Goal: Task Accomplishment & Management: Use online tool/utility

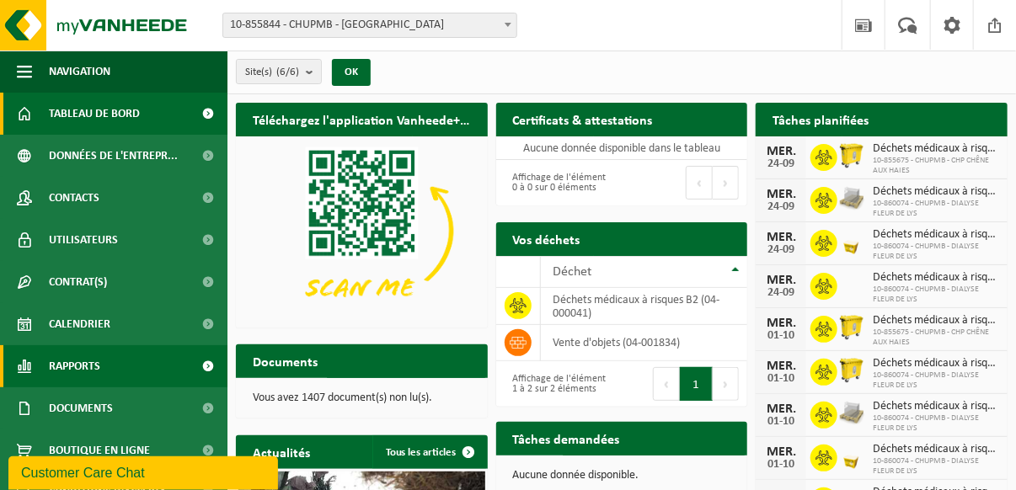
click at [75, 365] on span "Rapports" at bounding box center [74, 366] width 51 height 42
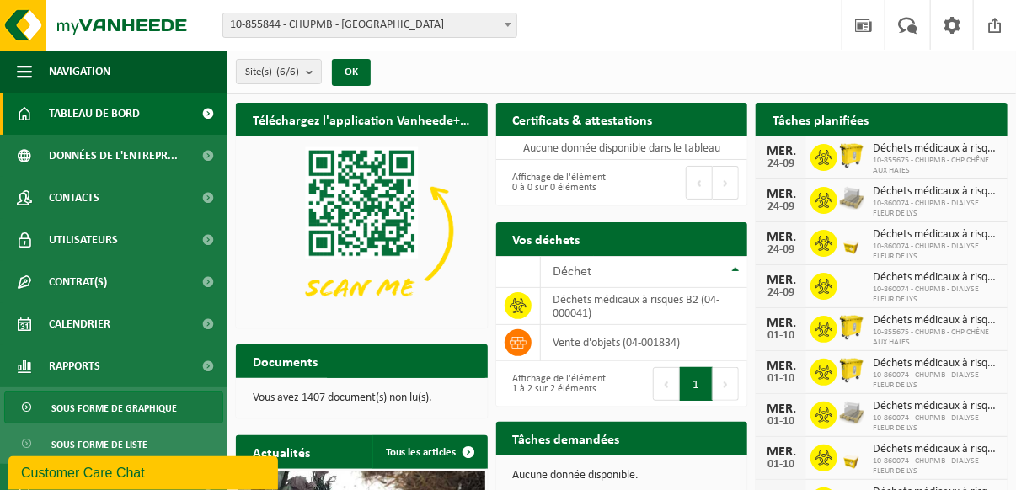
click at [82, 404] on span "Sous forme de graphique" at bounding box center [114, 409] width 126 height 32
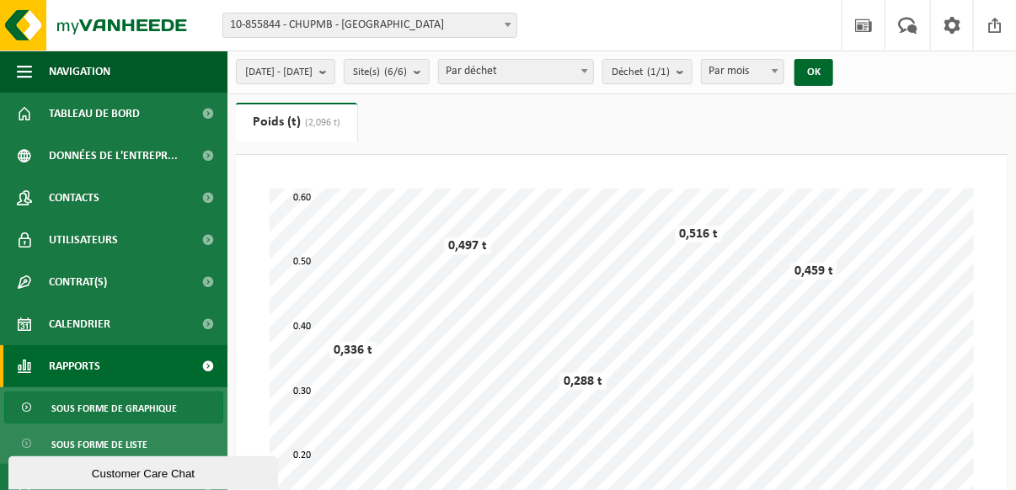
click at [507, 24] on b at bounding box center [508, 25] width 7 height 4
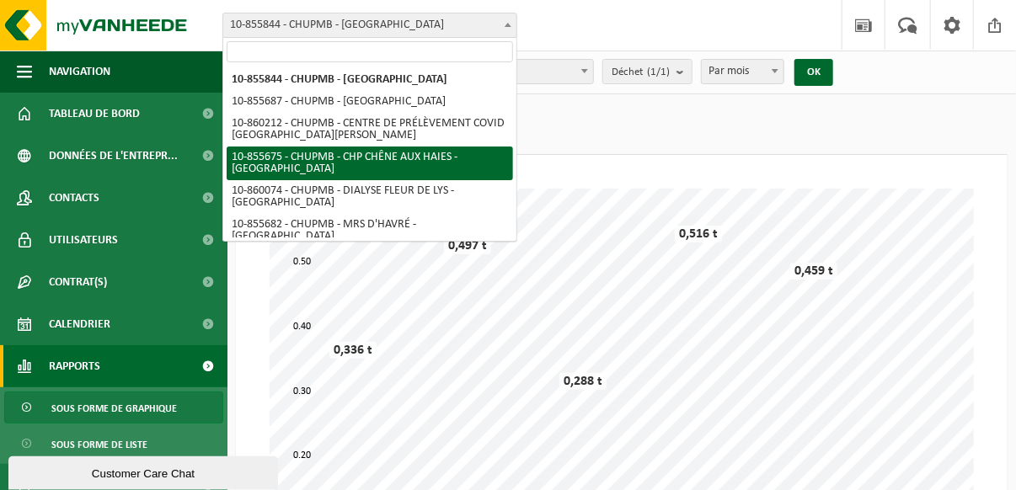
select select "98456"
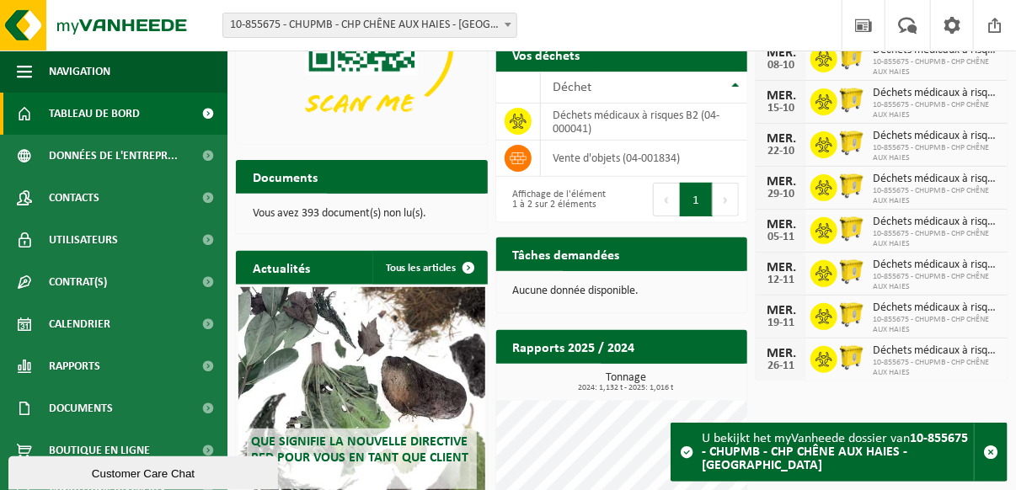
scroll to position [169, 0]
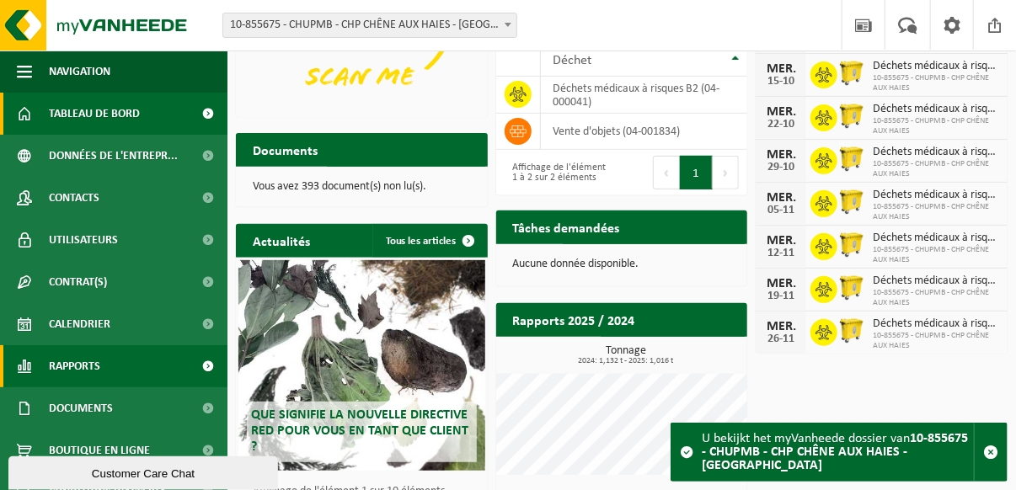
click at [111, 359] on link "Rapports" at bounding box center [113, 366] width 227 height 42
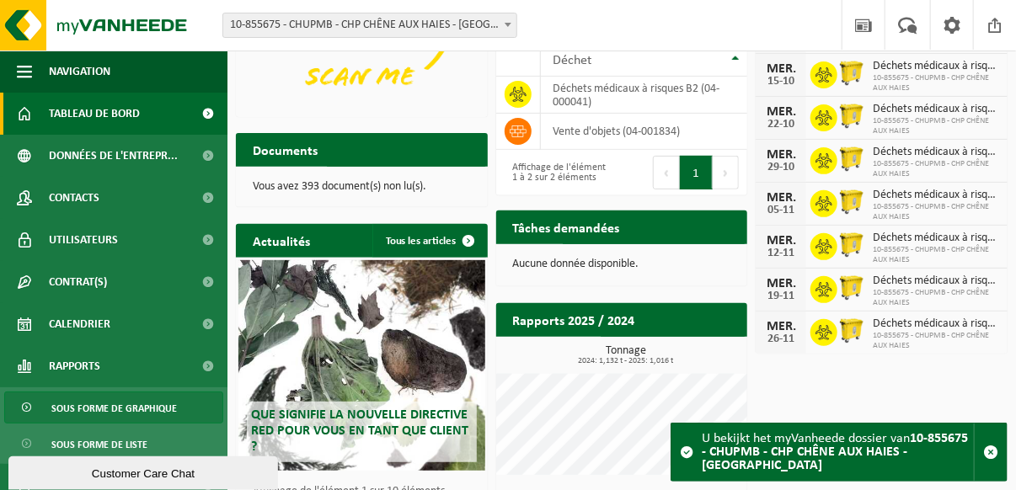
click at [123, 404] on span "Sous forme de graphique" at bounding box center [114, 409] width 126 height 32
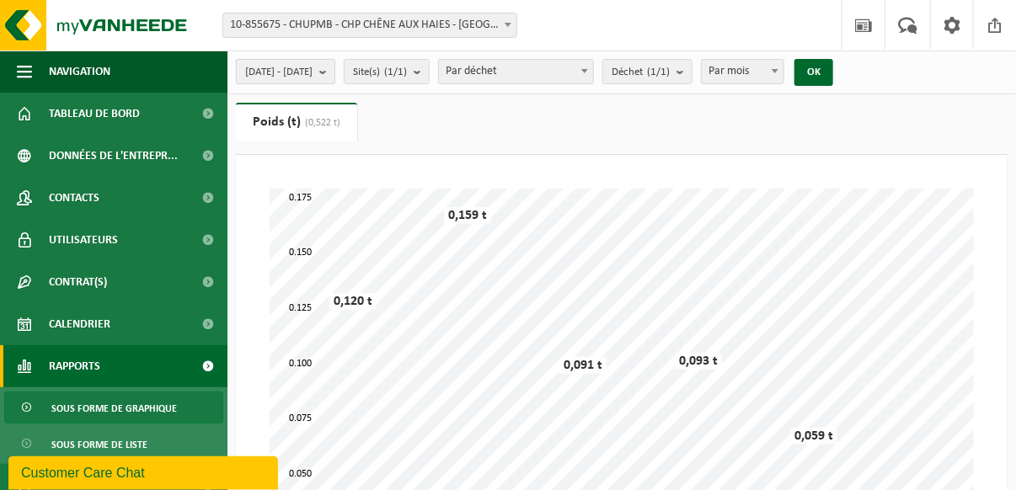
click at [335, 68] on b "submit" at bounding box center [326, 72] width 15 height 24
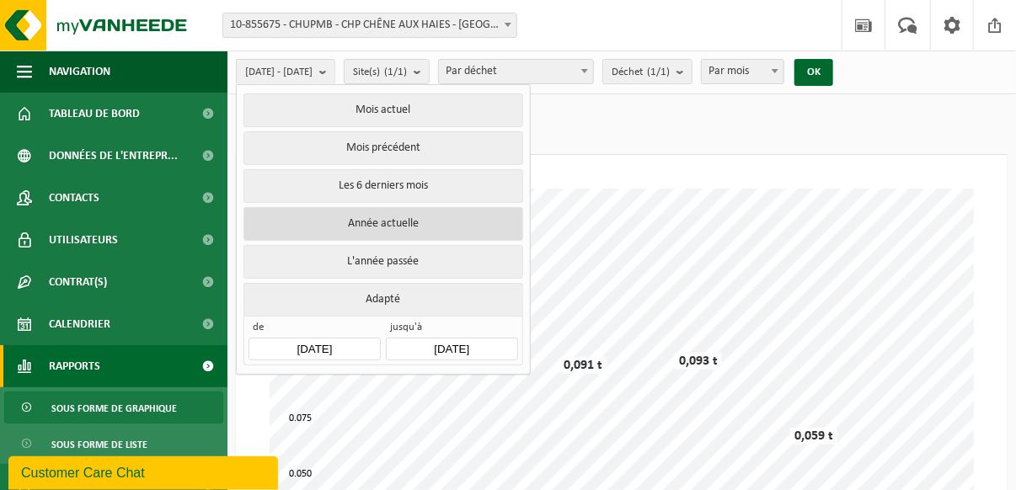
click at [396, 211] on button "Année actuelle" at bounding box center [383, 224] width 279 height 34
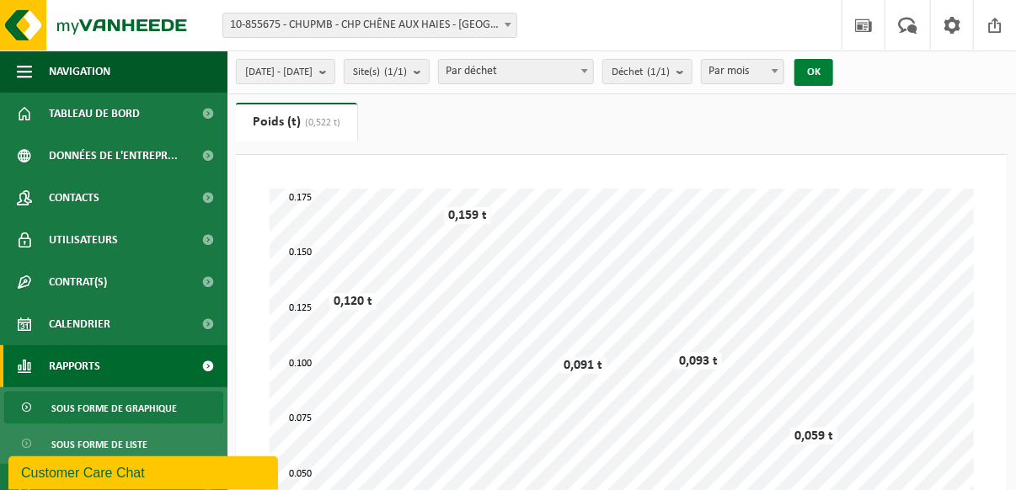
click at [833, 74] on button "OK" at bounding box center [814, 72] width 39 height 27
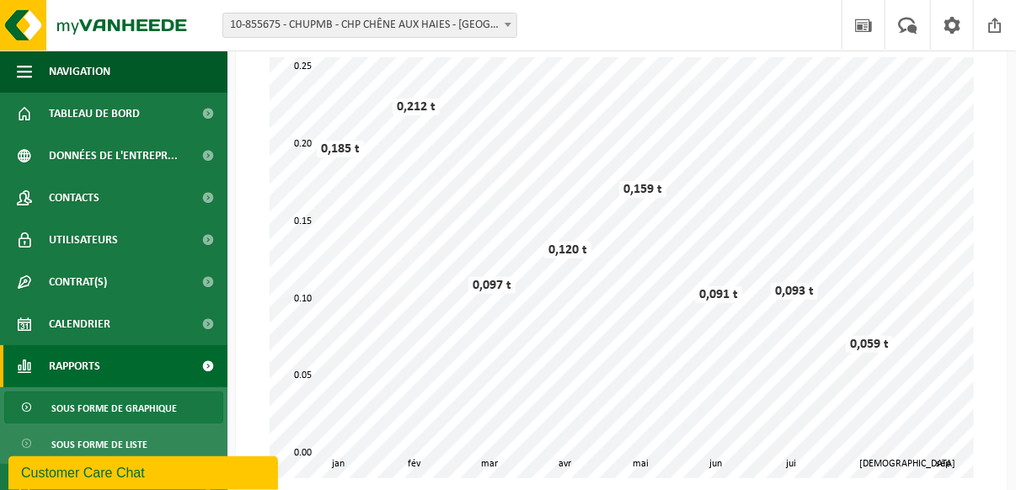
scroll to position [169, 0]
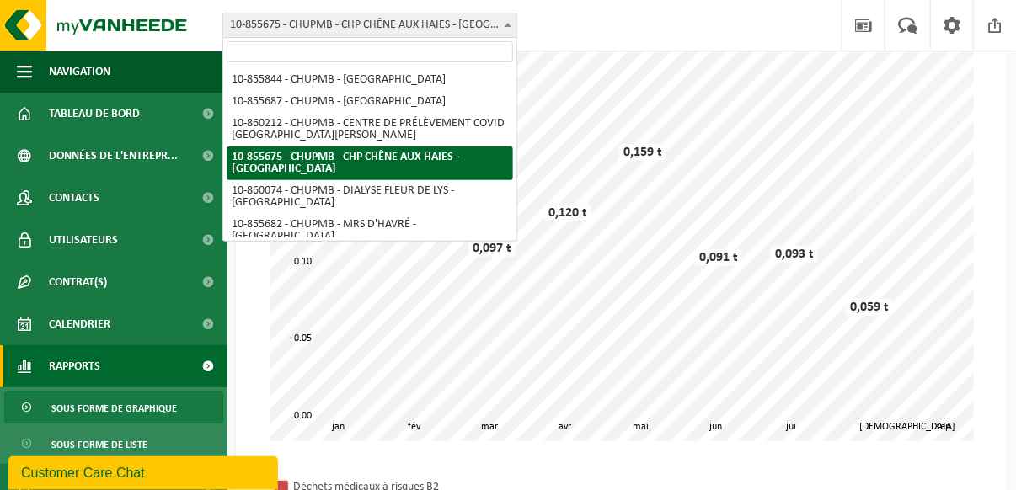
click at [502, 23] on span at bounding box center [508, 24] width 17 height 22
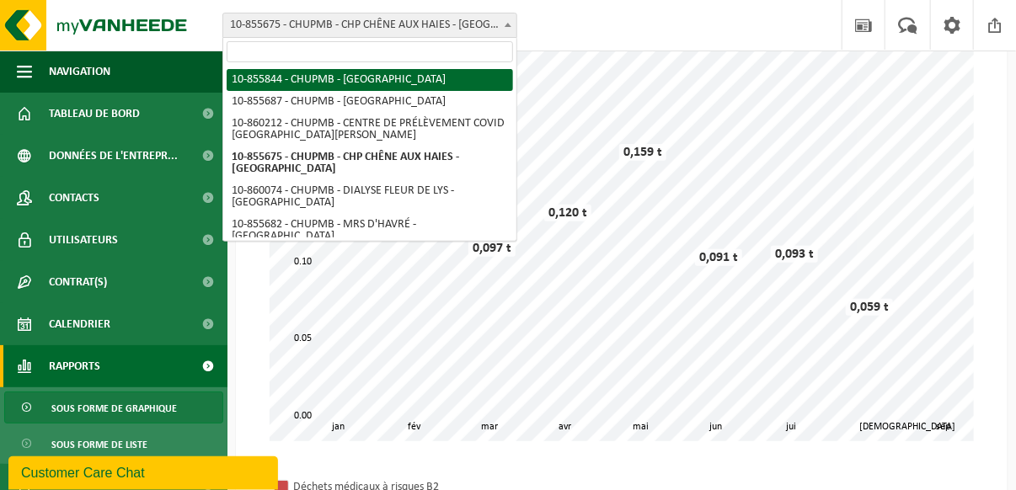
select select "98471"
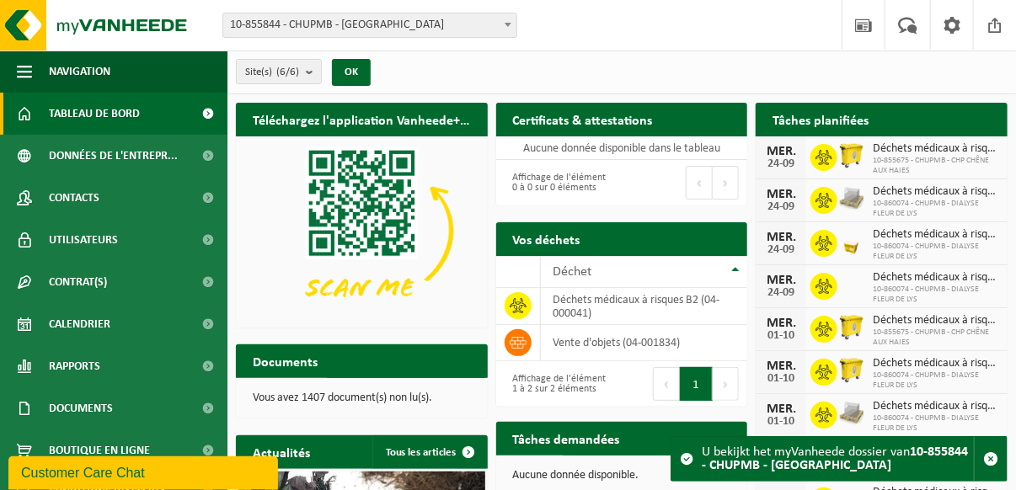
drag, startPoint x: 977, startPoint y: 0, endPoint x: 664, endPoint y: 19, distance: 314.0
click at [664, 19] on div "Site: 10-855844 - CHUPMB - MONS 10-855687 - CHUPMB - [GEOGRAPHIC_DATA] 10-86021…" at bounding box center [508, 25] width 1016 height 51
click at [587, 36] on div "Site: 10-855844 - CHUPMB - MONS 10-855687 - CHUPMB - BONNE MAISON DE BOUZANTON …" at bounding box center [508, 25] width 1016 height 51
